Goal: Task Accomplishment & Management: Use online tool/utility

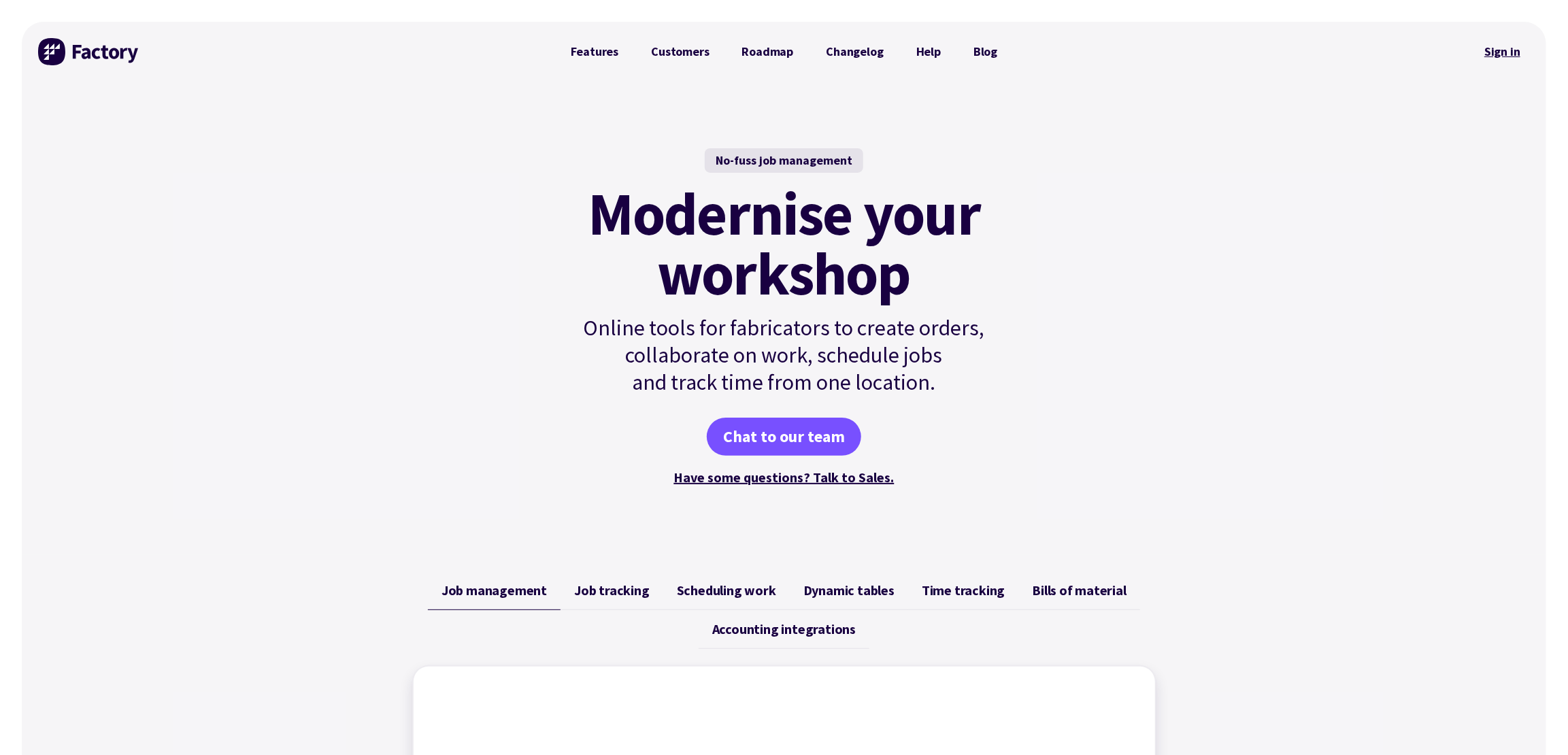
click at [1488, 47] on link "Sign in" at bounding box center [1502, 52] width 55 height 31
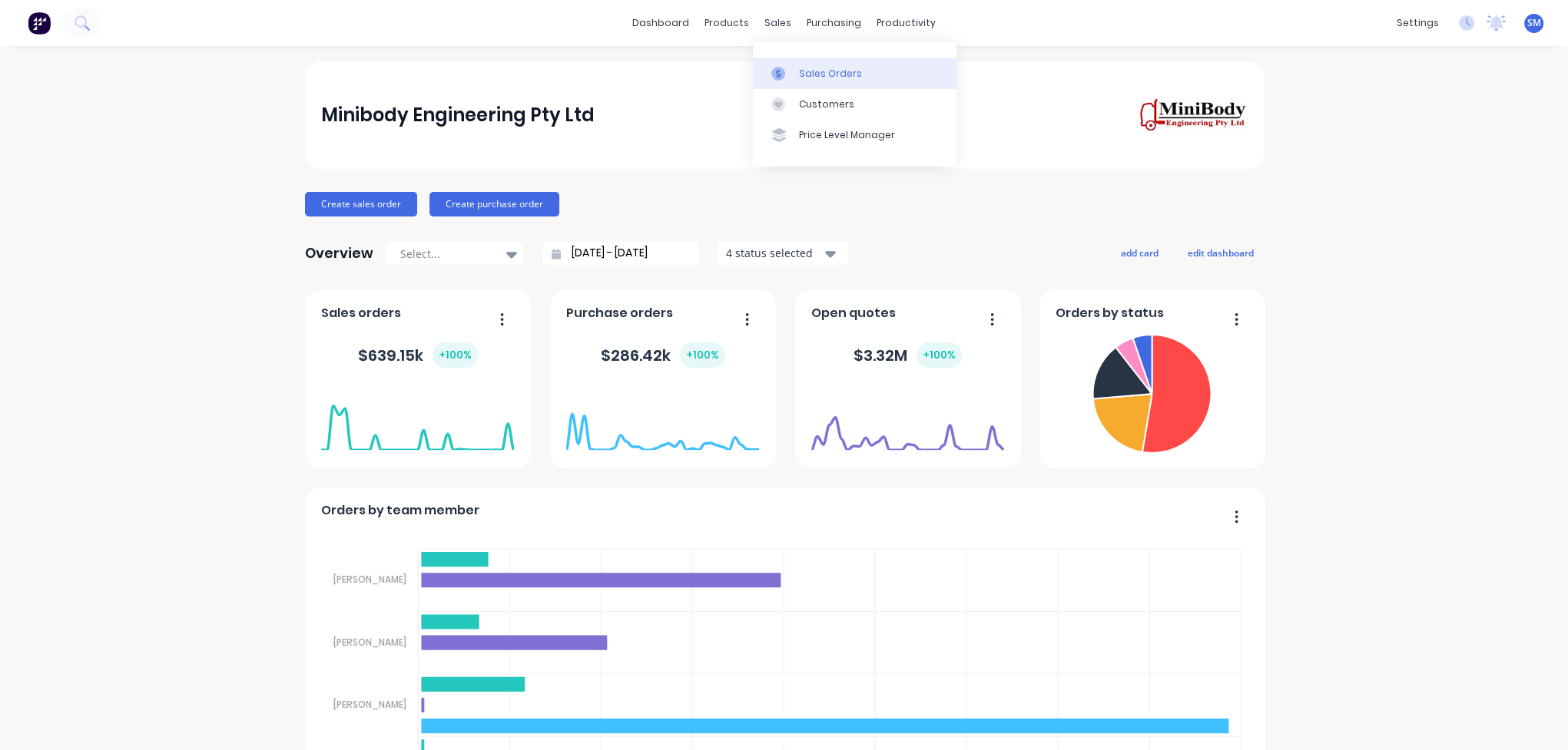
click at [834, 64] on link "Sales Orders" at bounding box center [854, 72] width 204 height 31
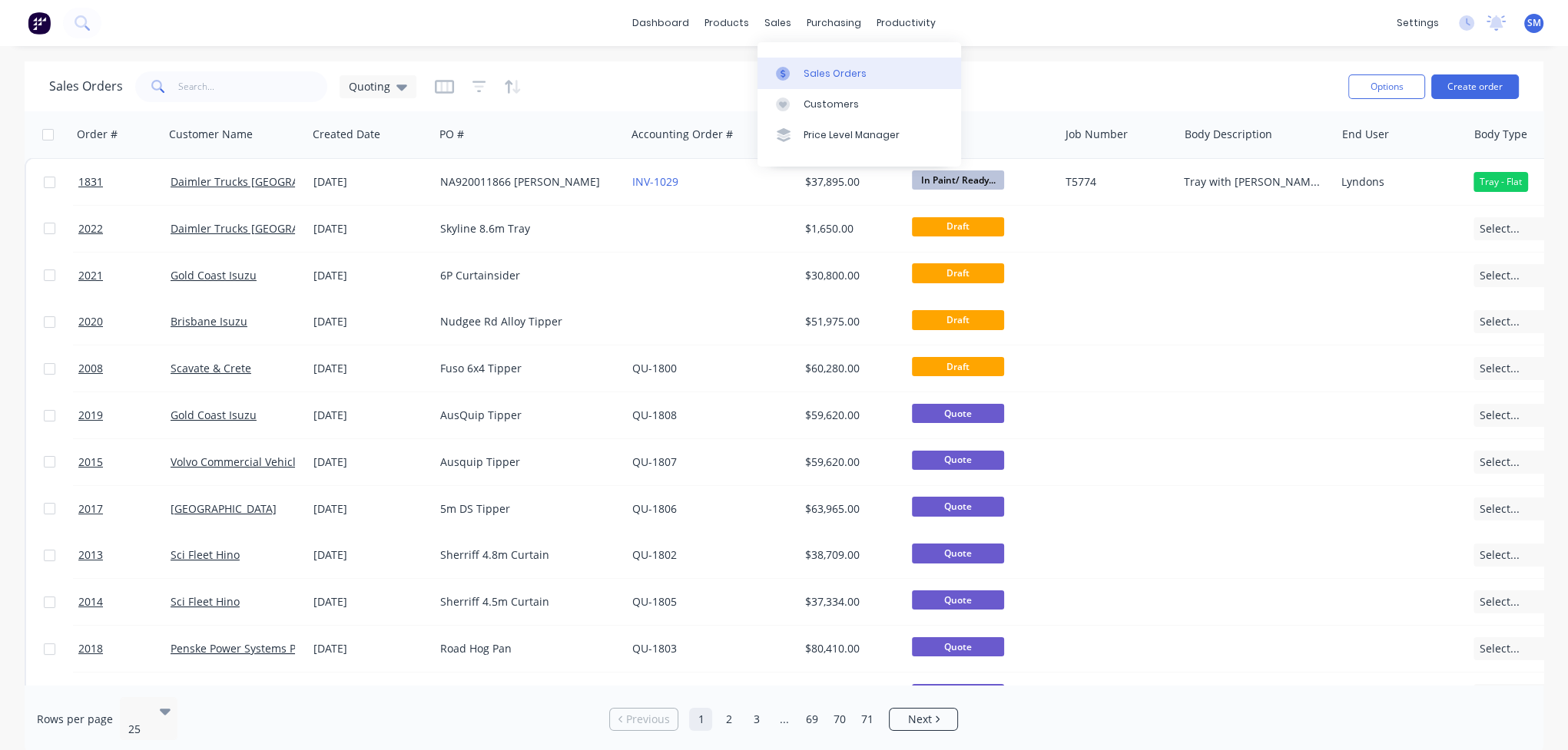
click at [828, 67] on div "Sales Orders" at bounding box center [835, 74] width 63 height 14
click at [403, 11] on div "dashboard products sales purchasing productivity dashboard products Product Cat…" at bounding box center [784, 23] width 1568 height 46
click at [198, 86] on input "text" at bounding box center [253, 86] width 149 height 31
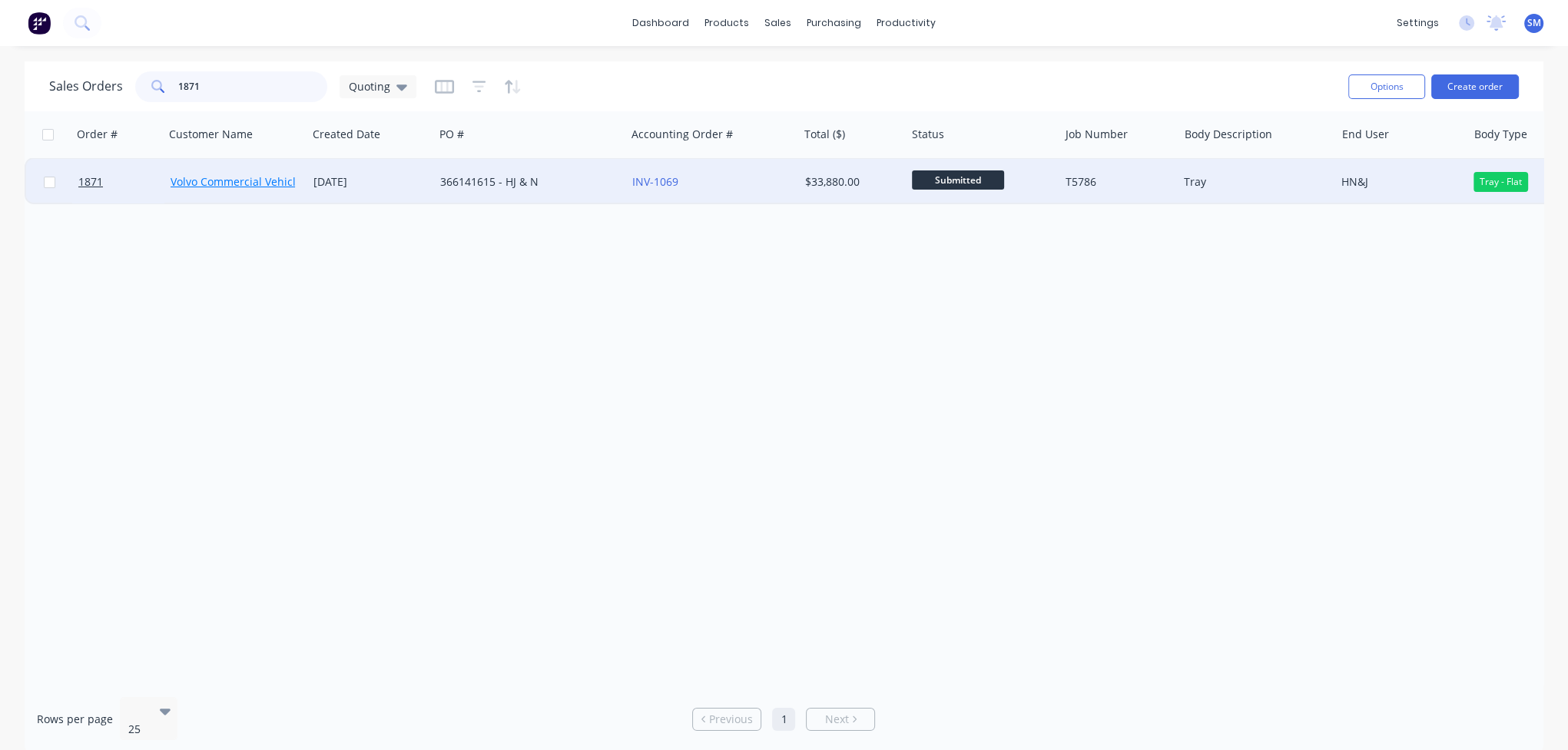
type input "1871"
click at [260, 181] on link "Volvo Commercial Vehicles - [GEOGRAPHIC_DATA]" at bounding box center [296, 182] width 252 height 15
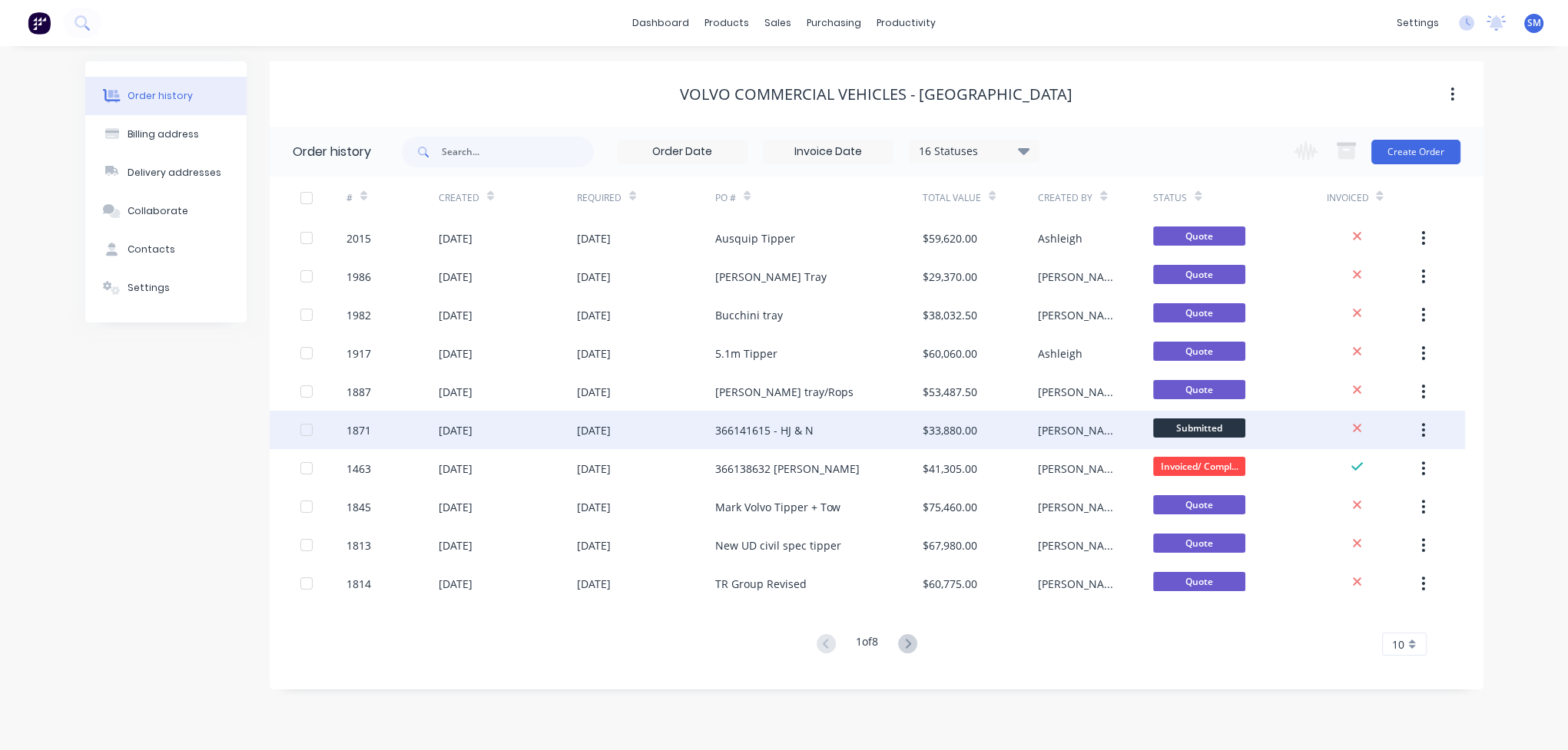
click at [732, 424] on div "366141615 - HJ & N" at bounding box center [764, 430] width 98 height 17
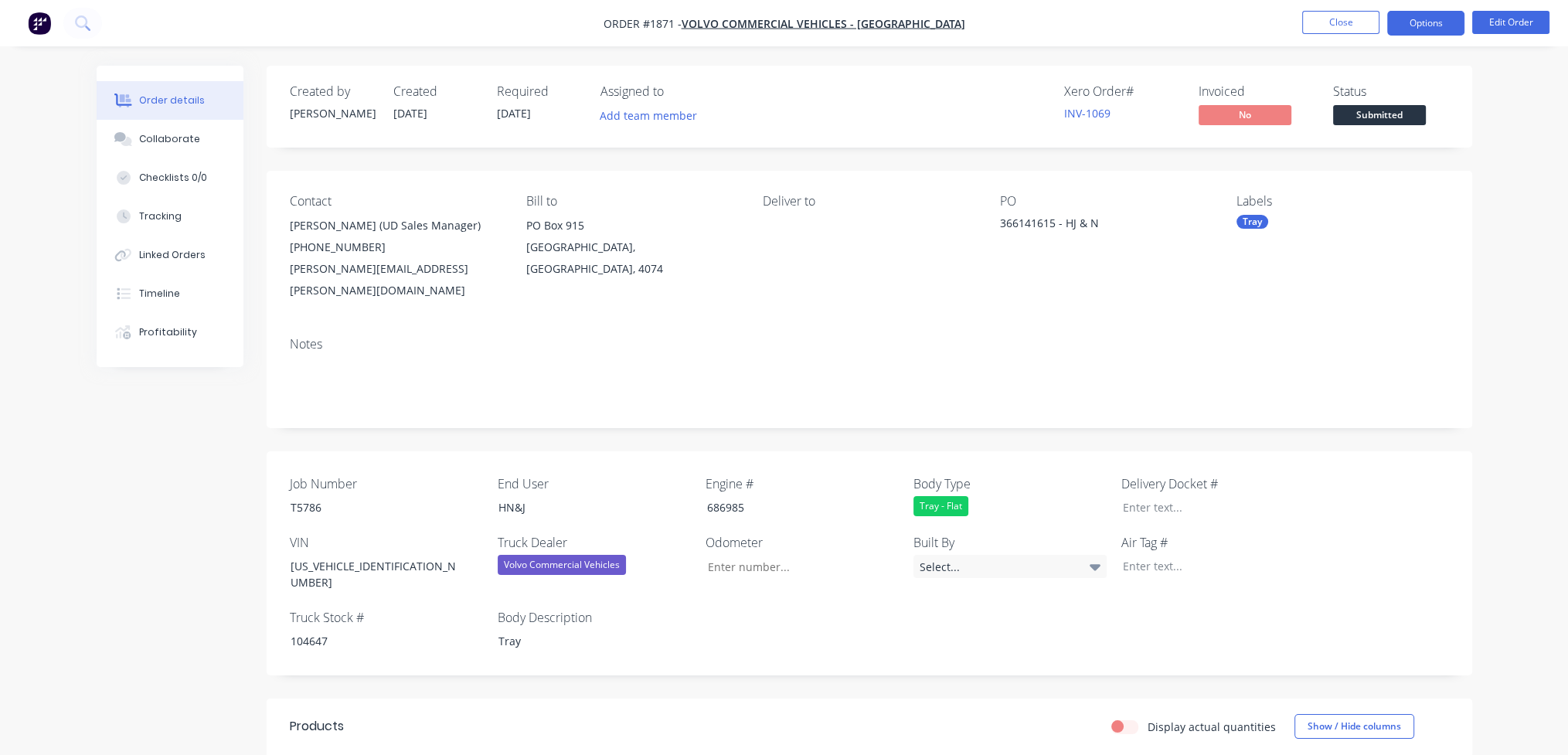
click at [1444, 19] on button "Options" at bounding box center [1426, 23] width 78 height 25
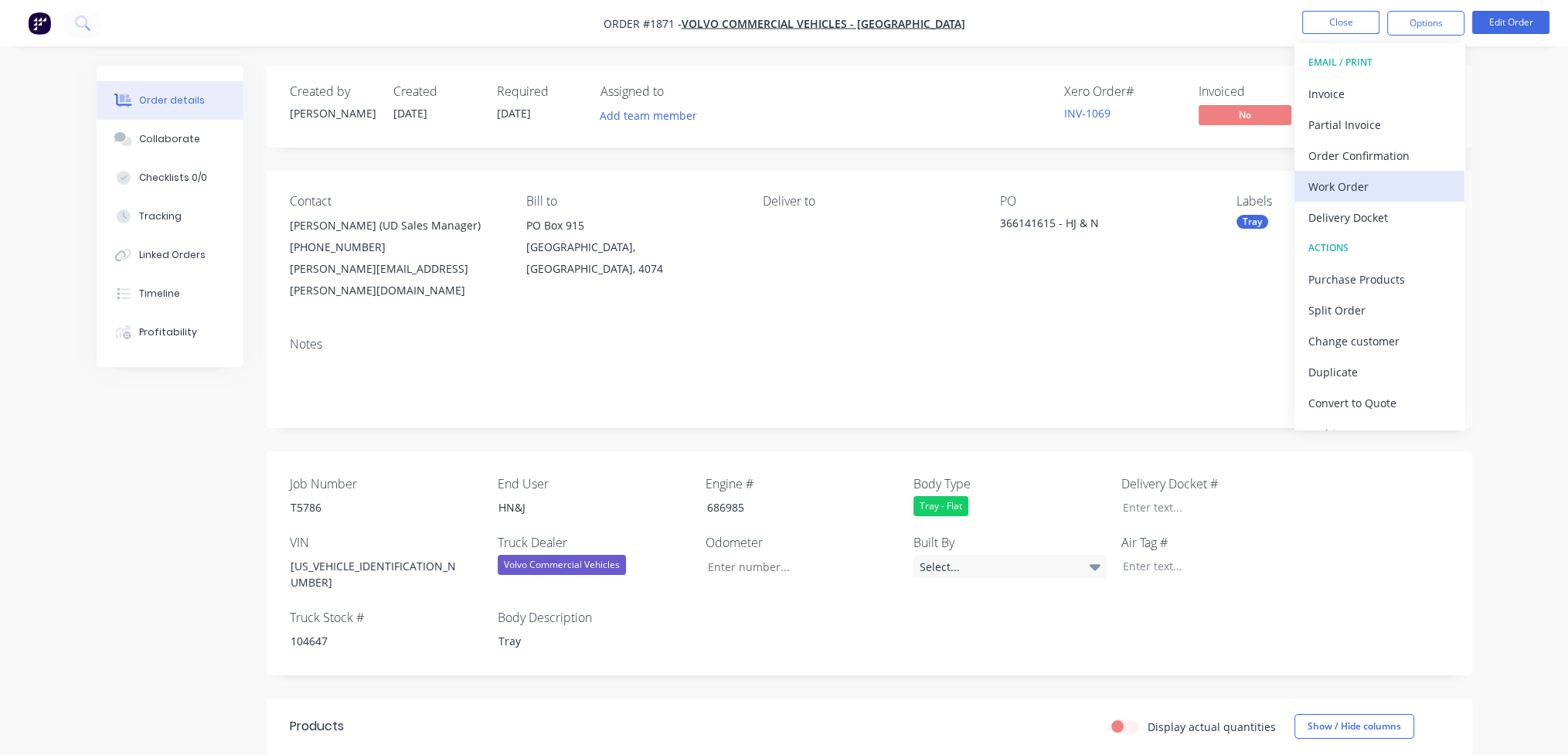
click at [1336, 183] on div "Work Order" at bounding box center [1380, 187] width 142 height 22
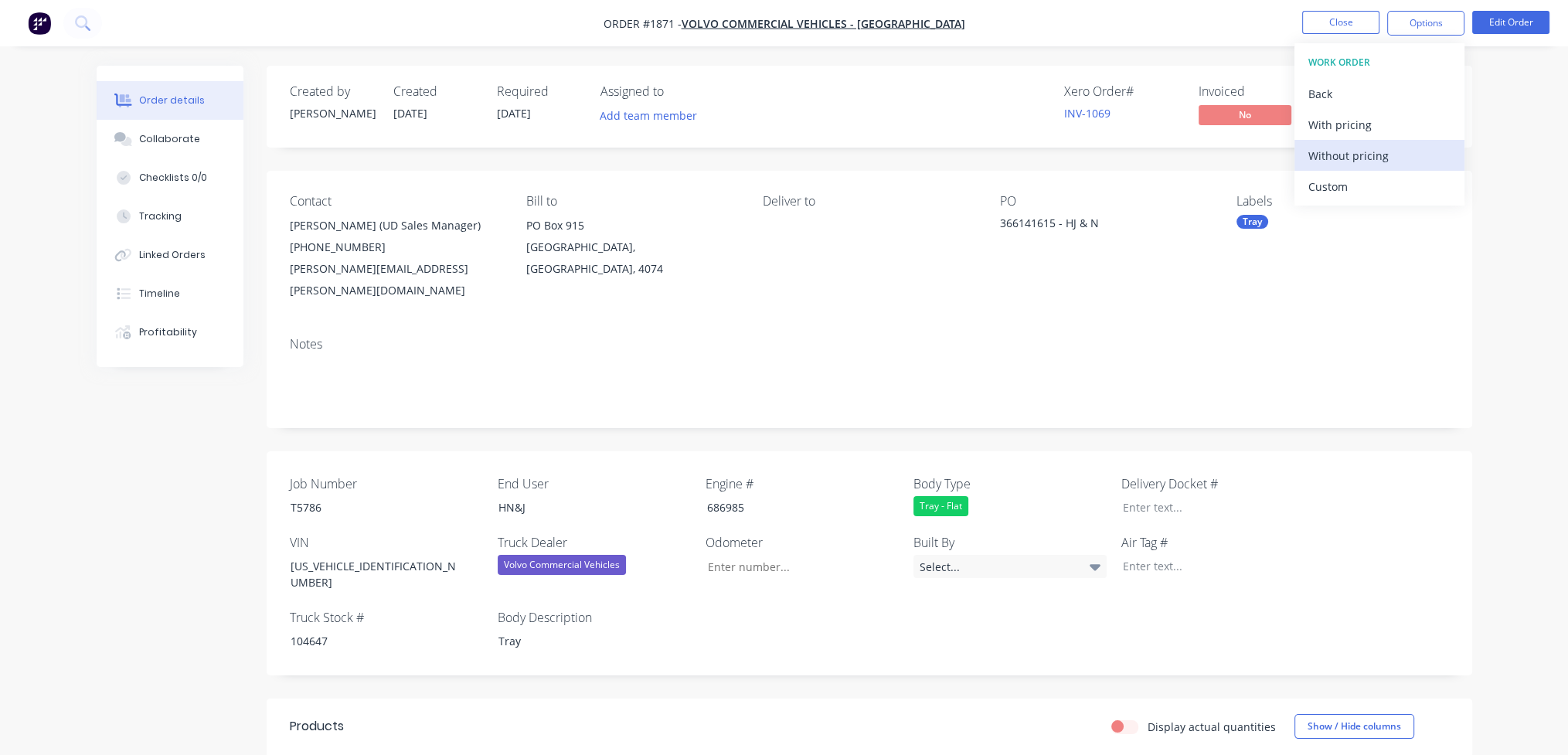
click at [1342, 154] on div "Without pricing" at bounding box center [1380, 156] width 142 height 22
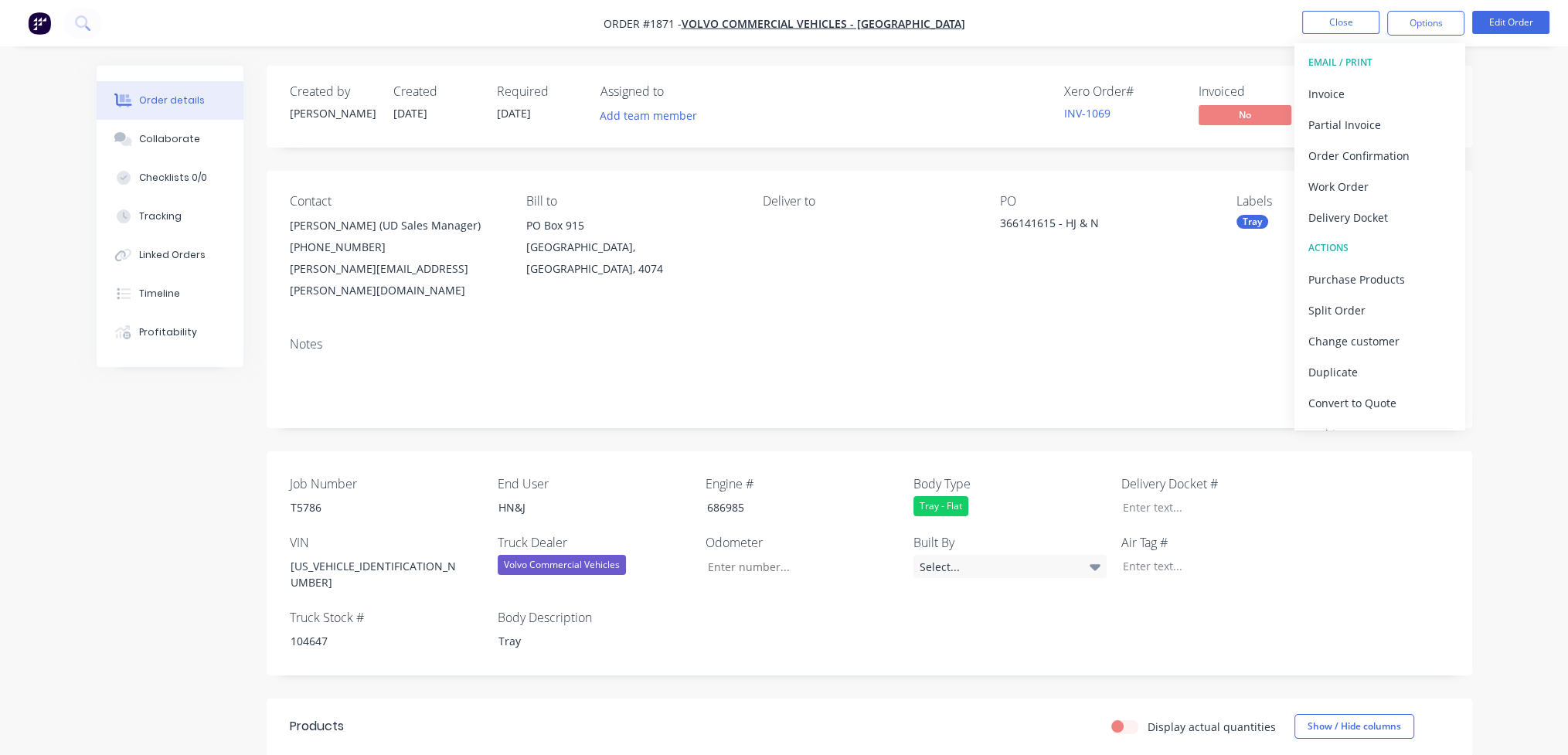
click at [545, 279] on div "Bill to [STREET_ADDRESS]" at bounding box center [632, 248] width 212 height 108
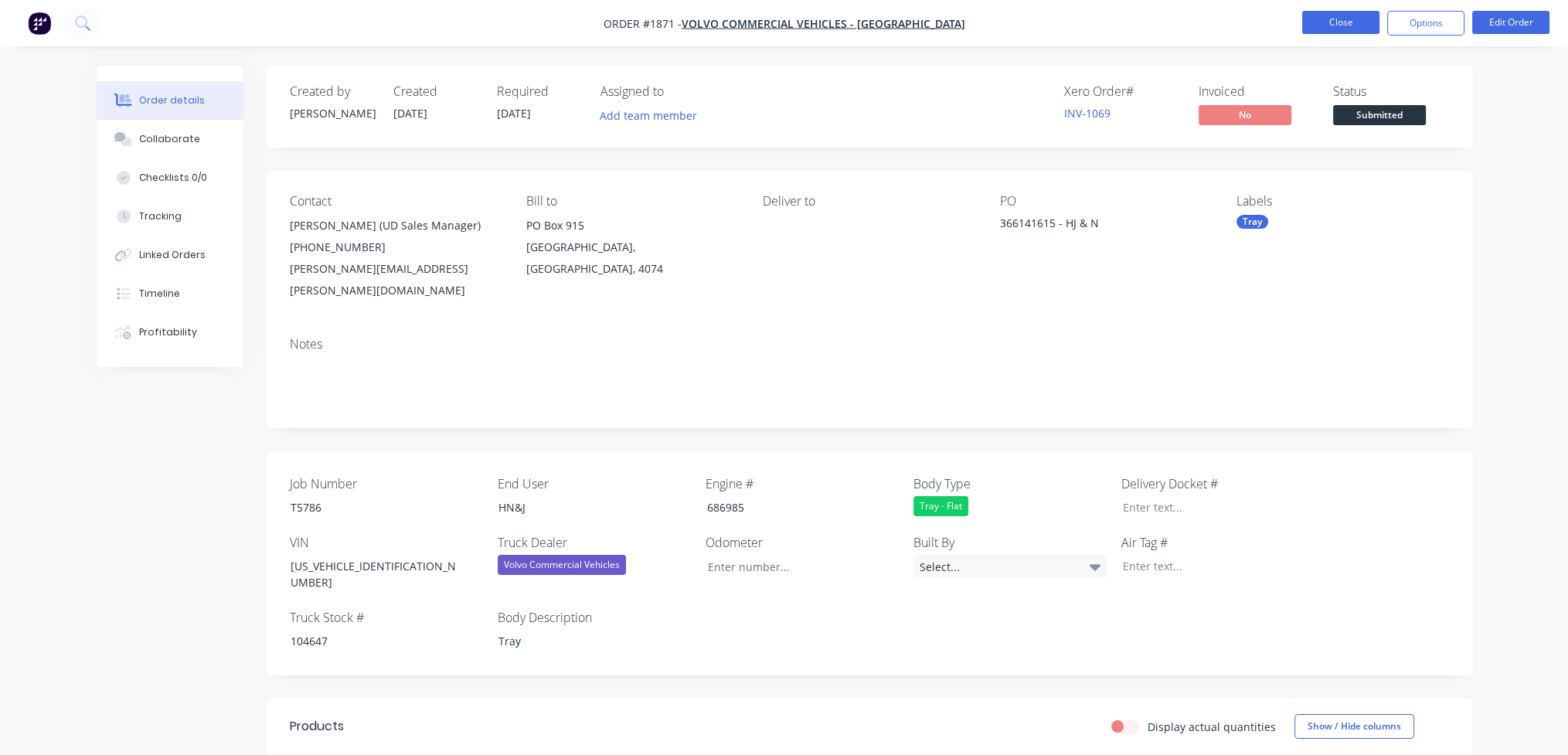
click at [1347, 13] on button "Close" at bounding box center [1341, 22] width 78 height 23
